Goal: Transaction & Acquisition: Download file/media

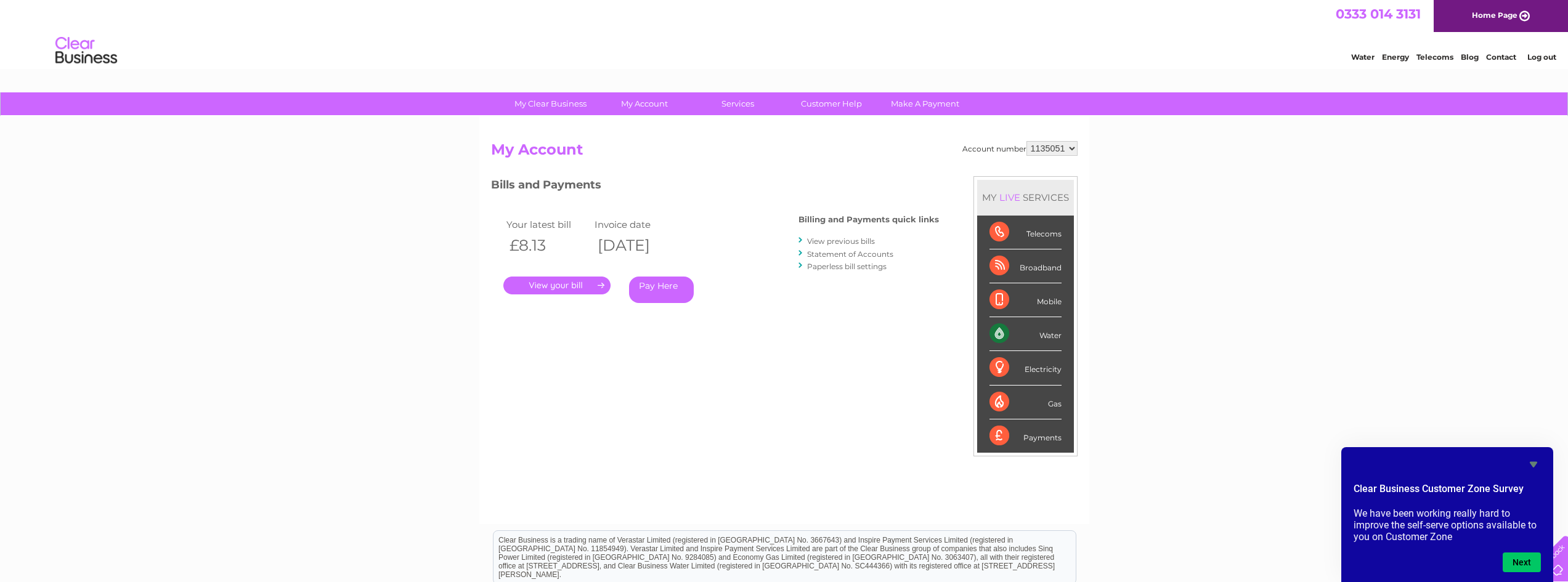
click at [1061, 148] on select "1135051 1144595" at bounding box center [1052, 149] width 51 height 14
click at [1027, 141] on select "1135051 1144595" at bounding box center [1052, 149] width 51 height 14
click at [1061, 147] on select "1135051 1144595" at bounding box center [1052, 149] width 51 height 14
select select "1144595"
click at [1027, 141] on select "1135051 1144595" at bounding box center [1052, 149] width 51 height 14
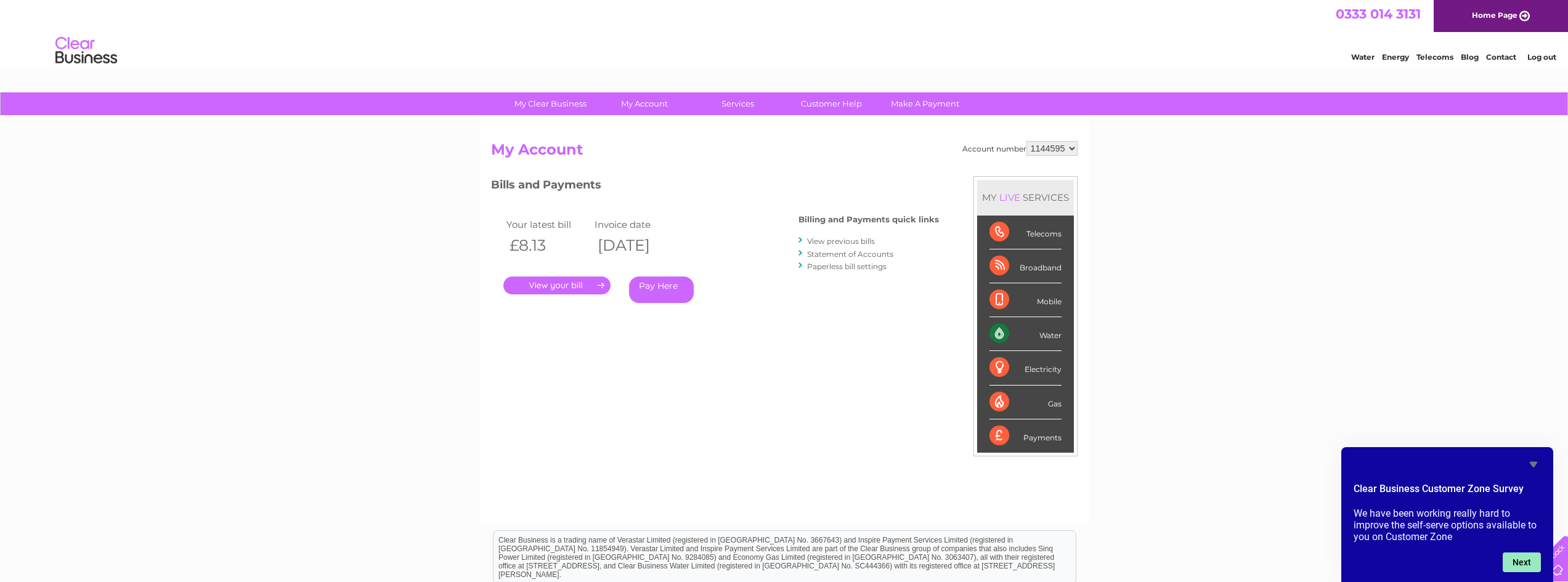
click at [1523, 564] on button "Next" at bounding box center [1522, 562] width 39 height 20
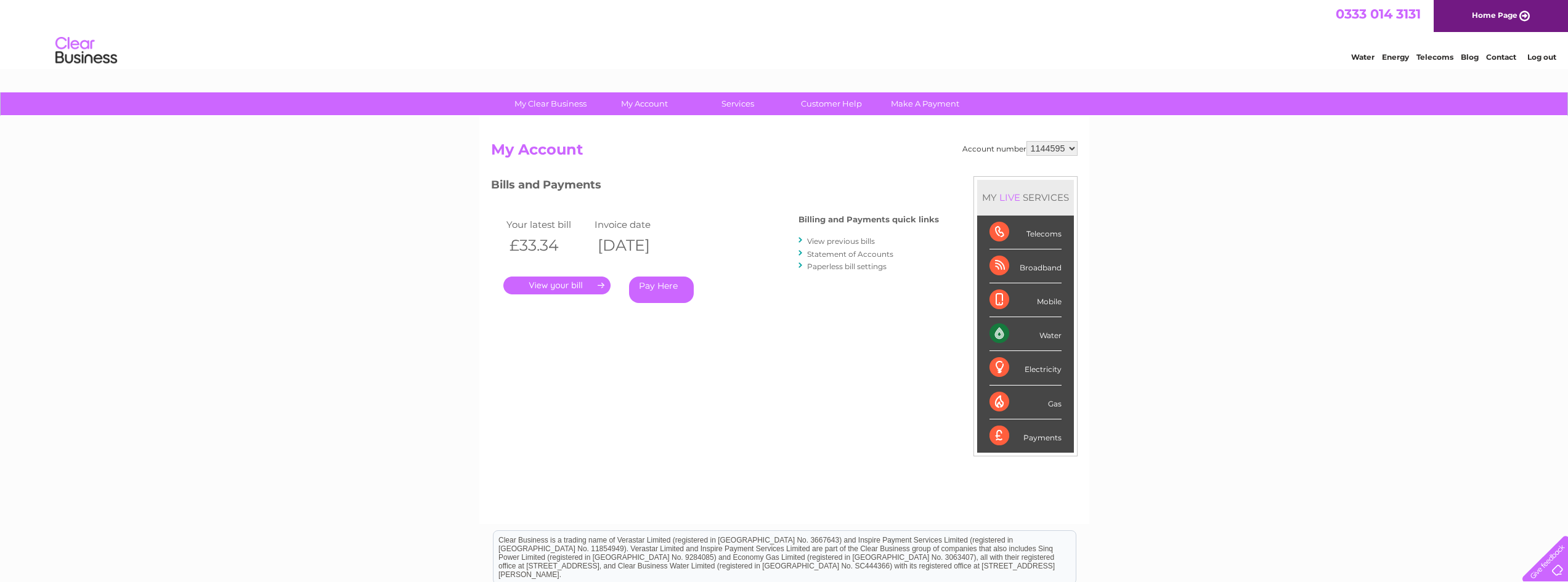
click at [588, 286] on link "." at bounding box center [557, 285] width 107 height 18
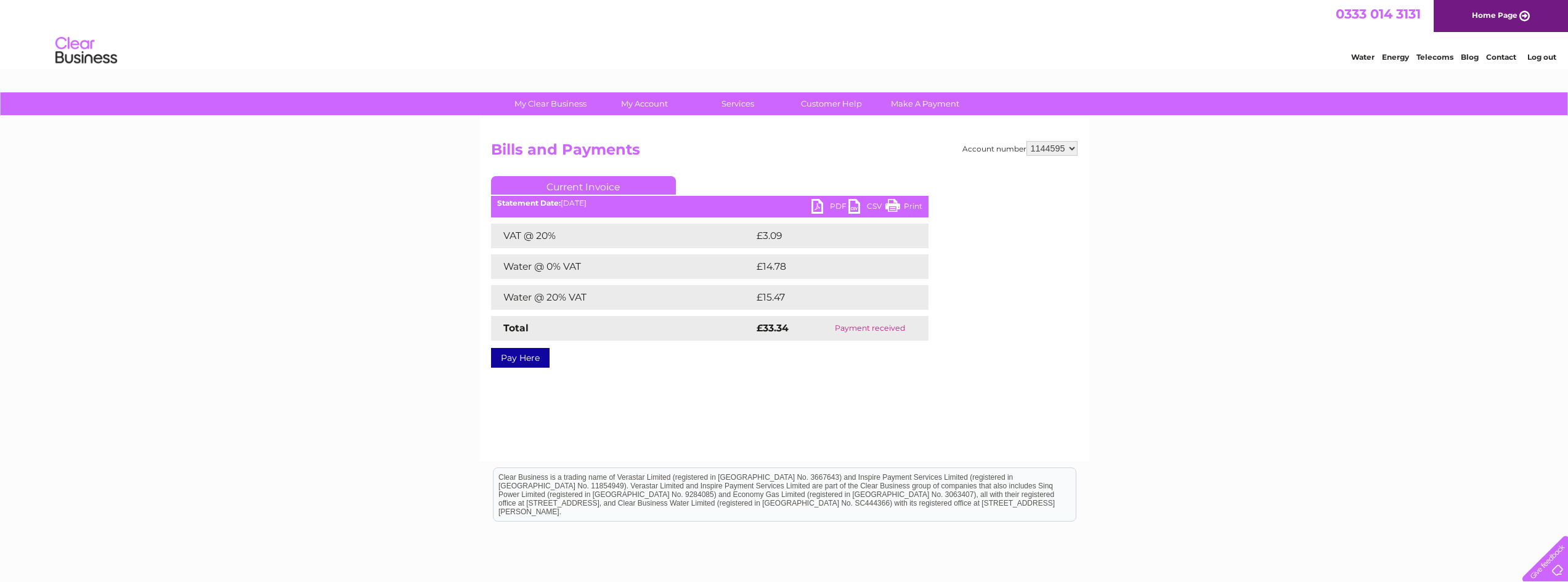
click at [832, 203] on link "PDF" at bounding box center [830, 208] width 37 height 18
